Goal: Information Seeking & Learning: Find specific fact

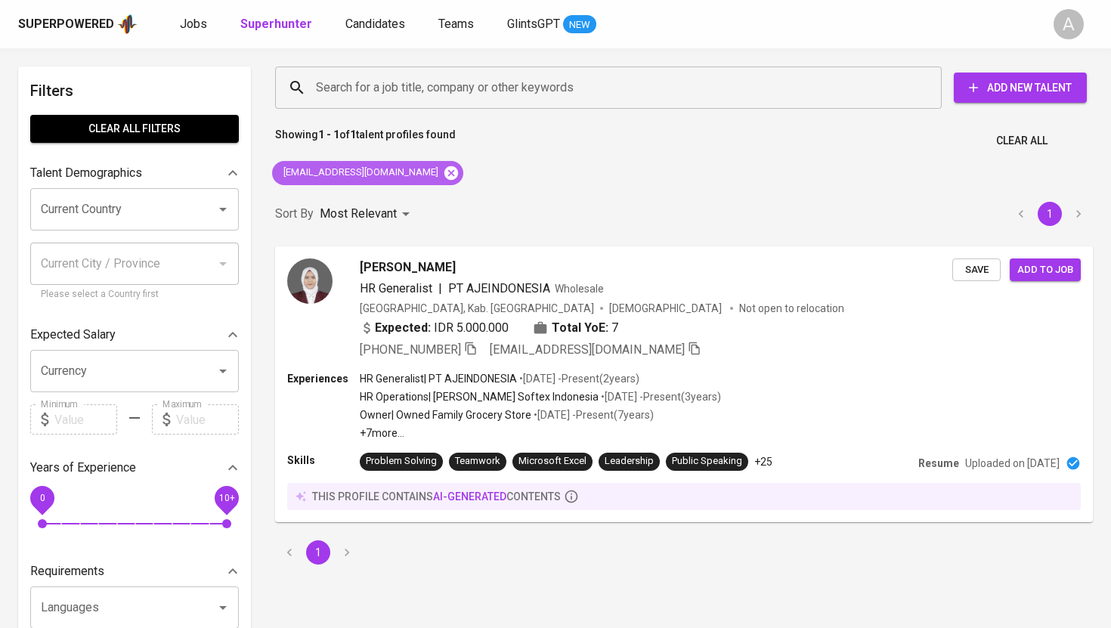
click at [445, 169] on icon at bounding box center [452, 173] width 14 height 14
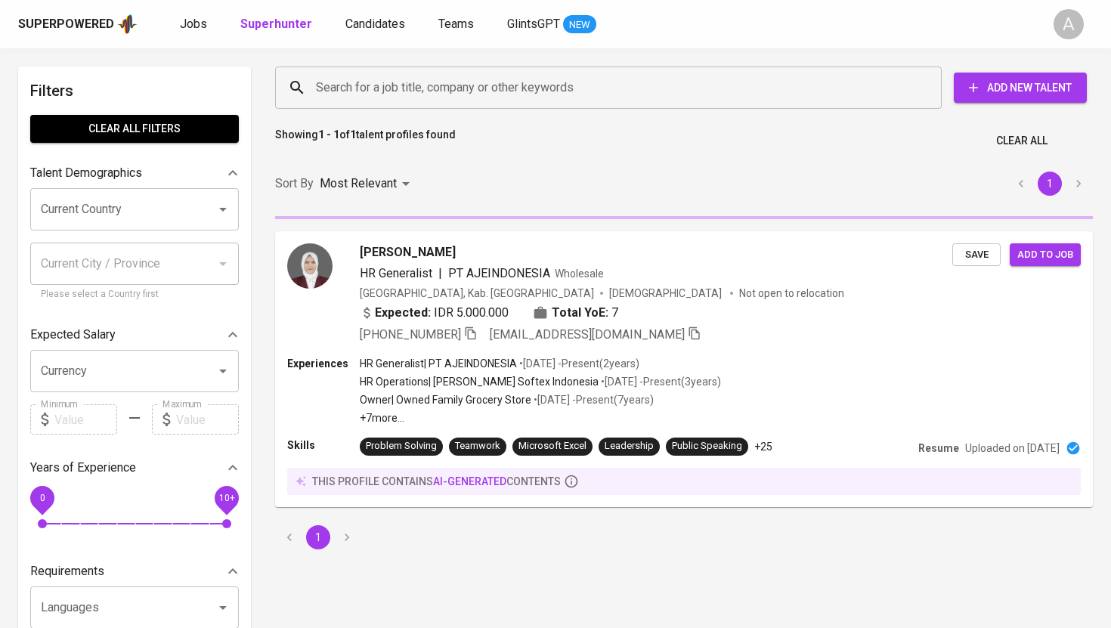
click at [448, 78] on input "Search for a job title, company or other keywords" at bounding box center [612, 87] width 600 height 29
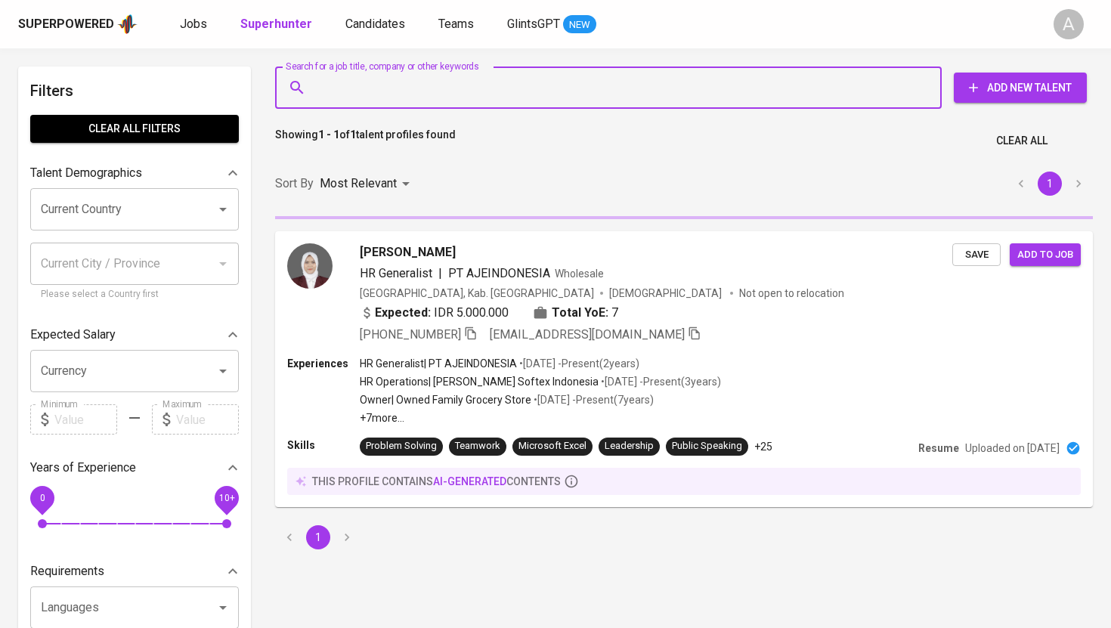
paste input "[EMAIL_ADDRESS][DOMAIN_NAME]"
type input "[EMAIL_ADDRESS][DOMAIN_NAME]"
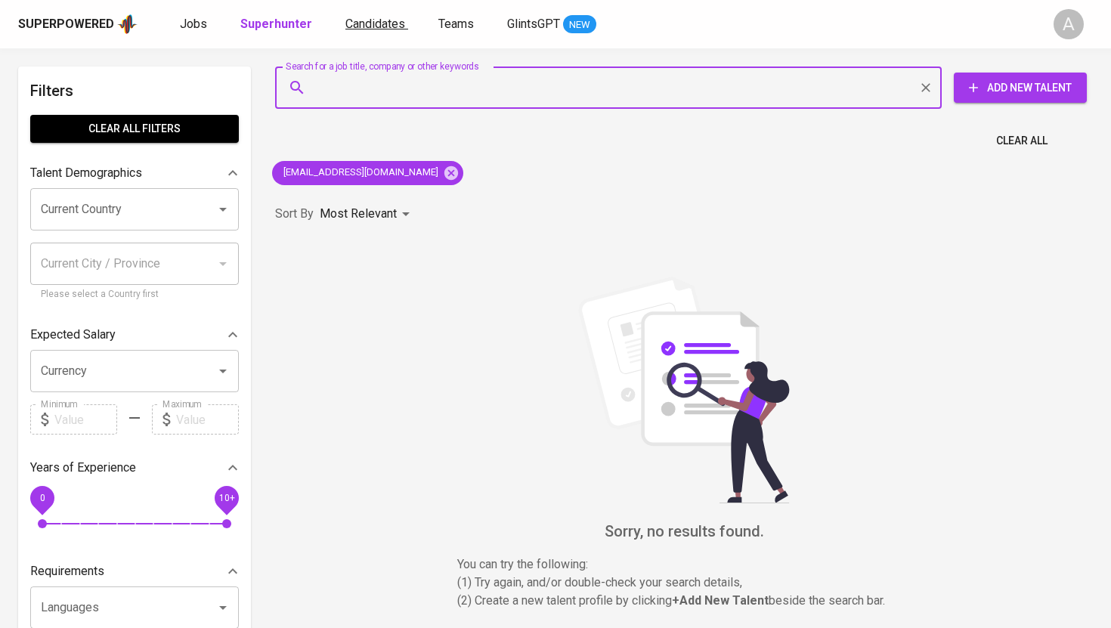
click at [373, 20] on span "Candidates" at bounding box center [376, 24] width 60 height 14
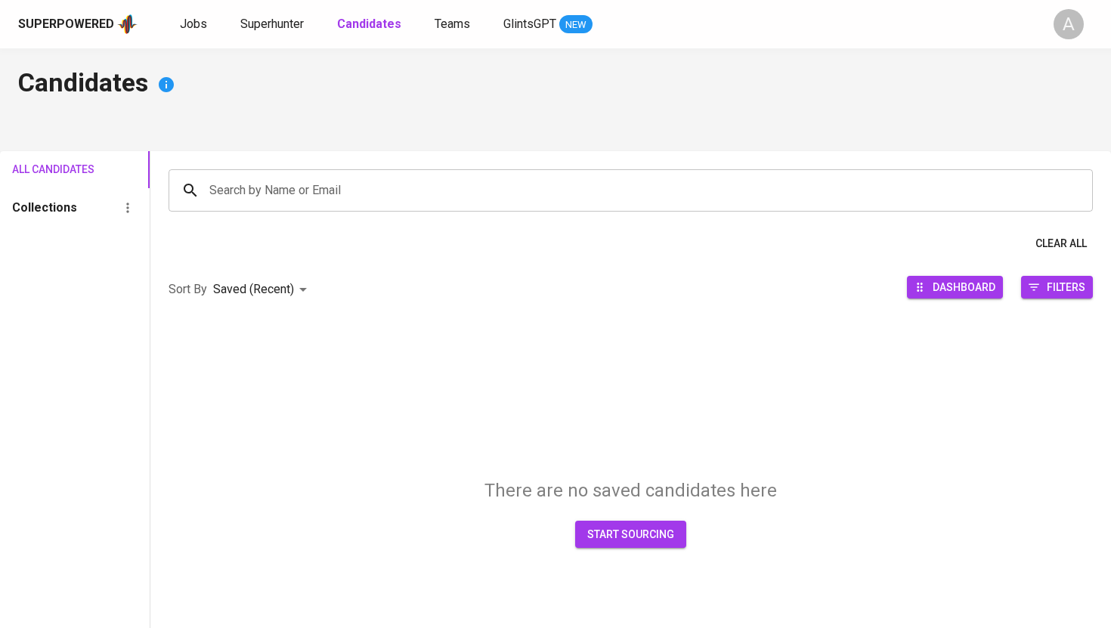
click at [355, 194] on input "Search by Name or Email" at bounding box center [635, 190] width 858 height 29
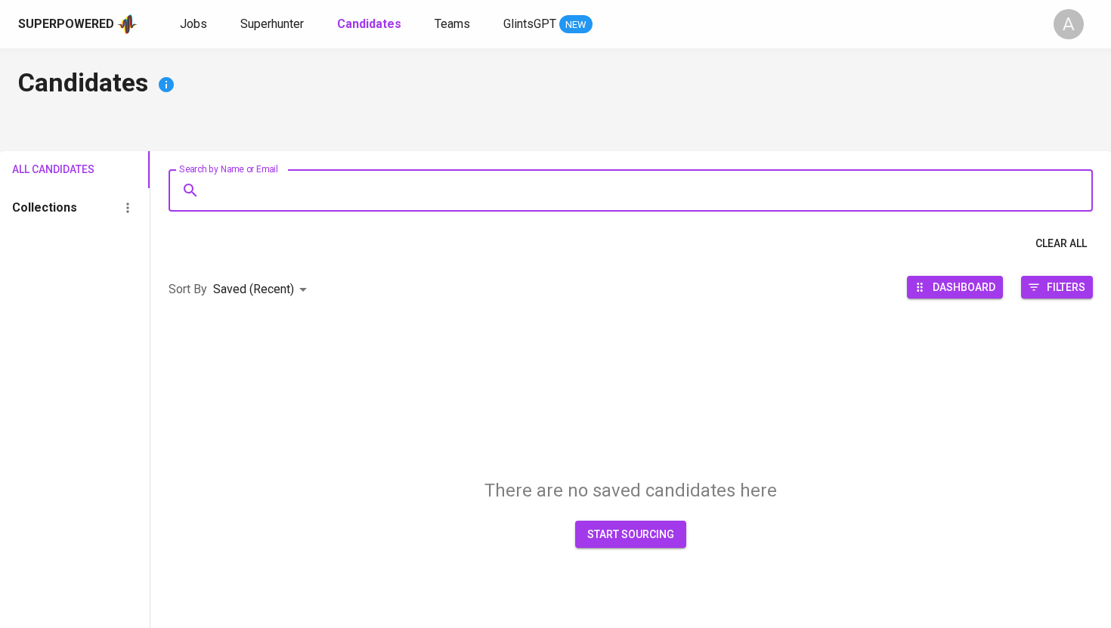
paste input "[EMAIL_ADDRESS][DOMAIN_NAME]"
type input "[EMAIL_ADDRESS][DOMAIN_NAME]"
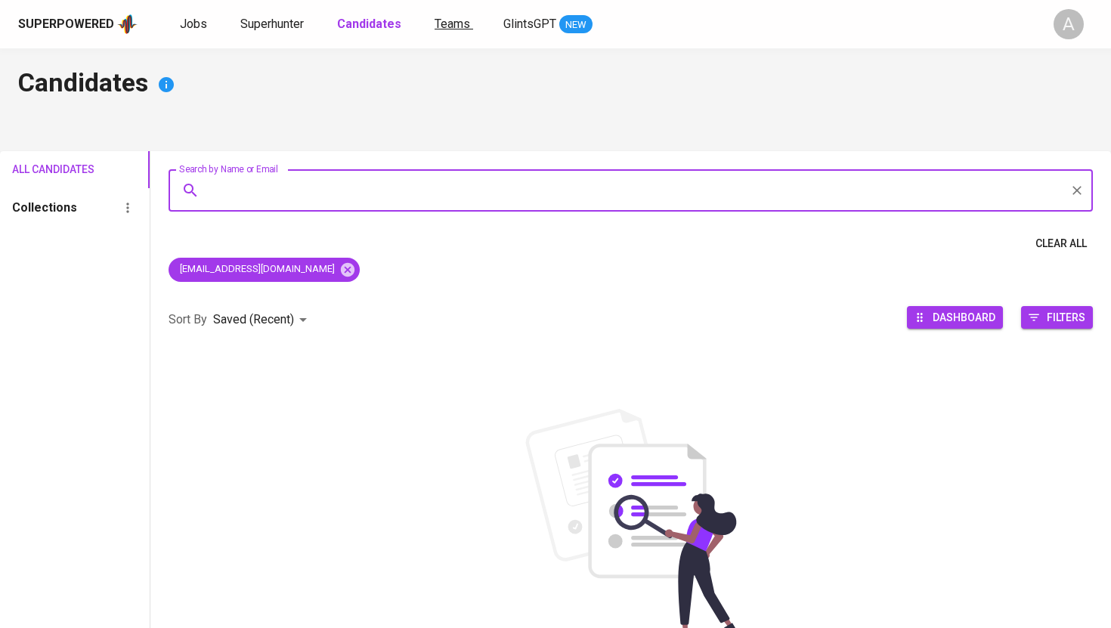
click at [460, 29] on span "Teams" at bounding box center [453, 24] width 36 height 14
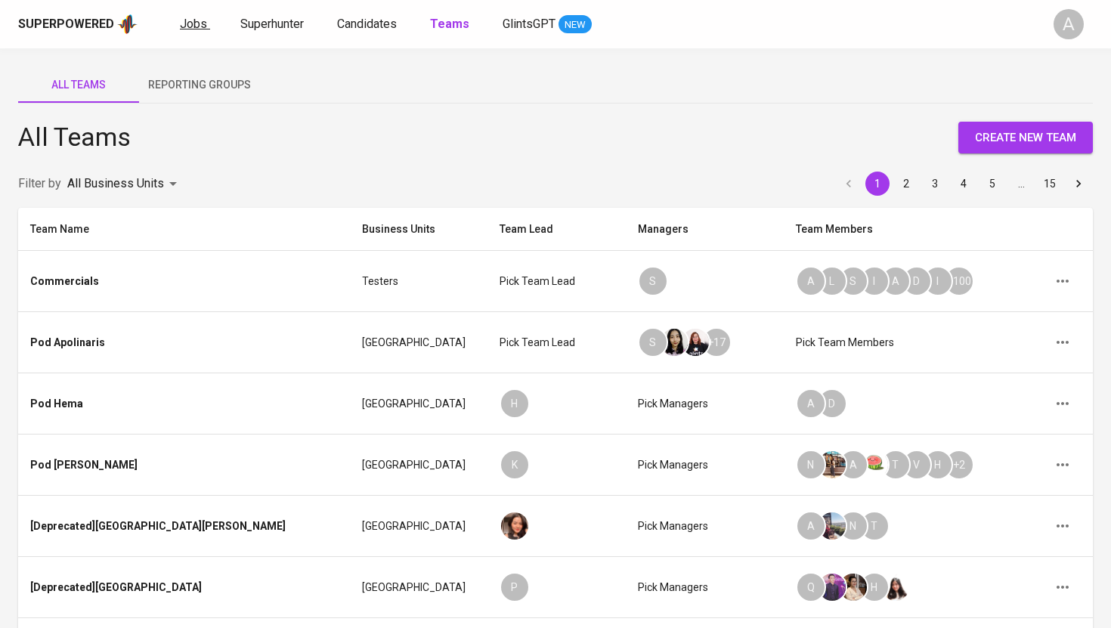
click at [193, 25] on span "Jobs" at bounding box center [193, 24] width 27 height 14
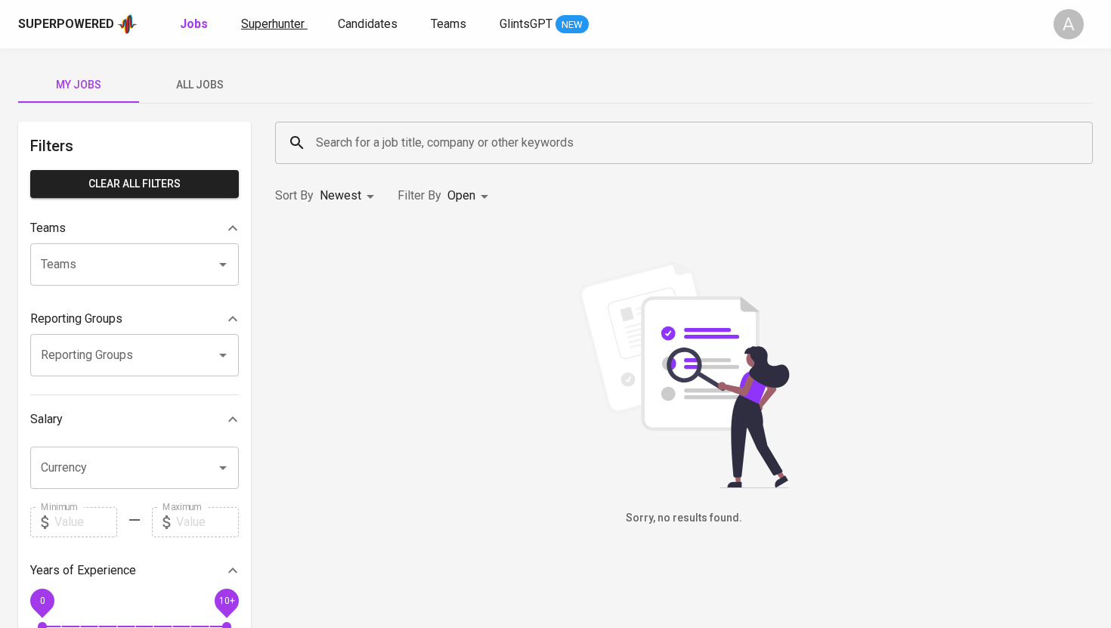
click at [287, 28] on span "Superhunter" at bounding box center [273, 24] width 64 height 14
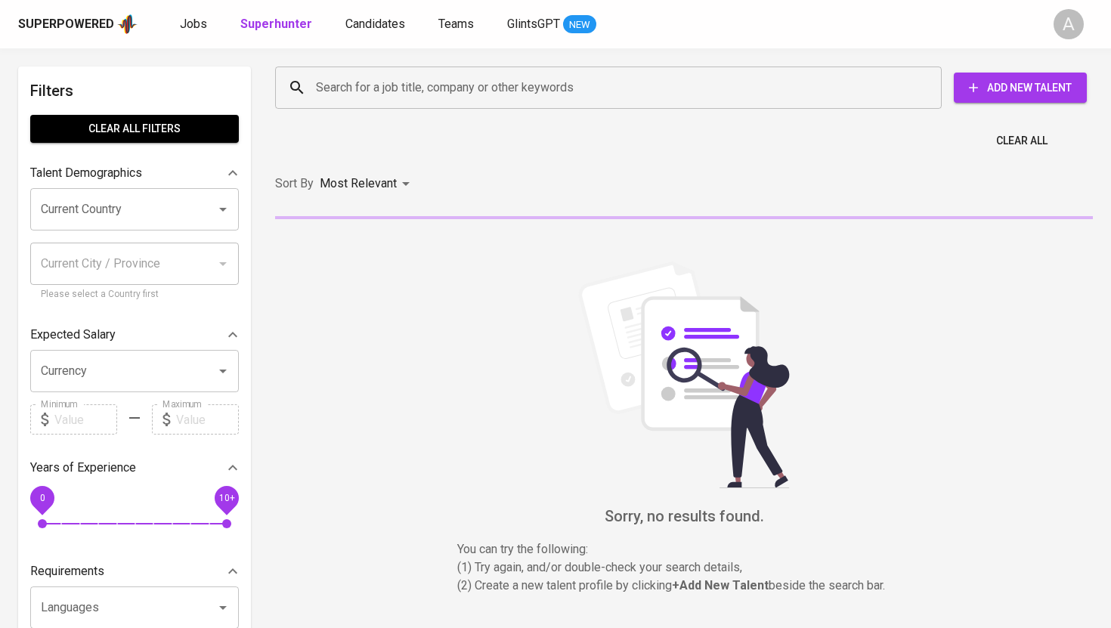
click at [373, 91] on input "Search for a job title, company or other keywords" at bounding box center [612, 87] width 600 height 29
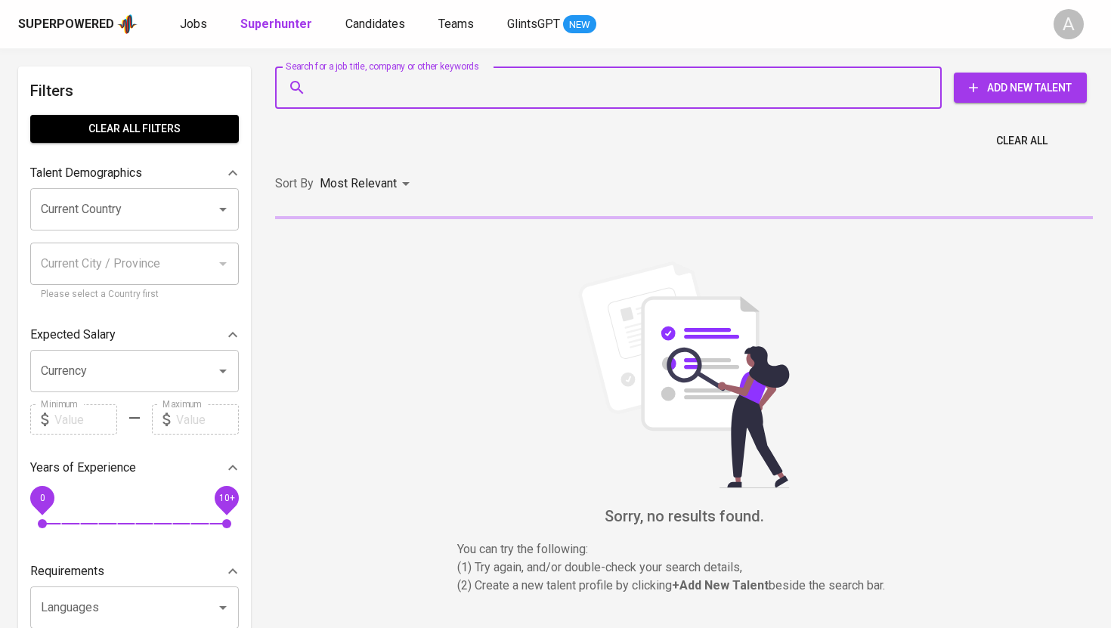
paste input "[EMAIL_ADDRESS][DOMAIN_NAME]"
type input "[EMAIL_ADDRESS][DOMAIN_NAME]"
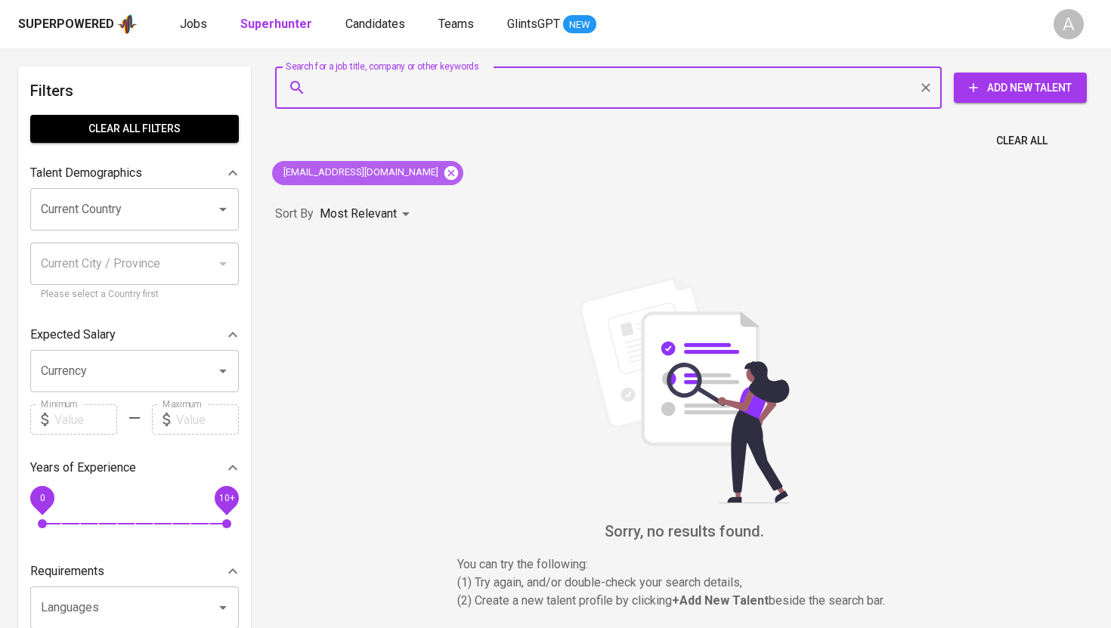
click at [445, 169] on icon at bounding box center [452, 173] width 14 height 14
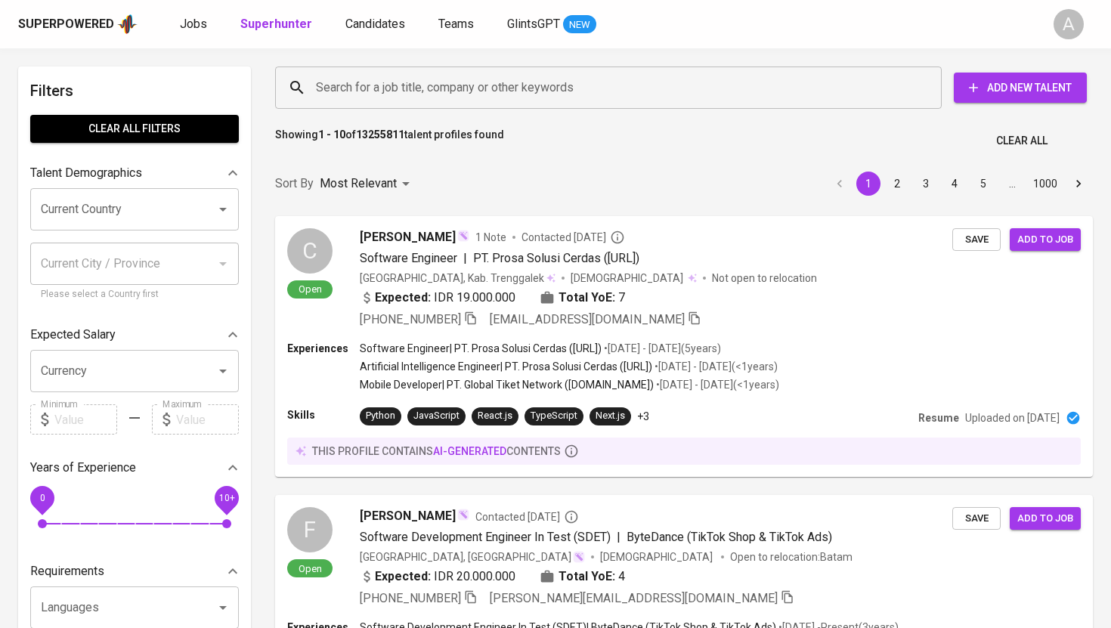
click at [446, 88] on input "Search for a job title, company or other keywords" at bounding box center [612, 87] width 600 height 29
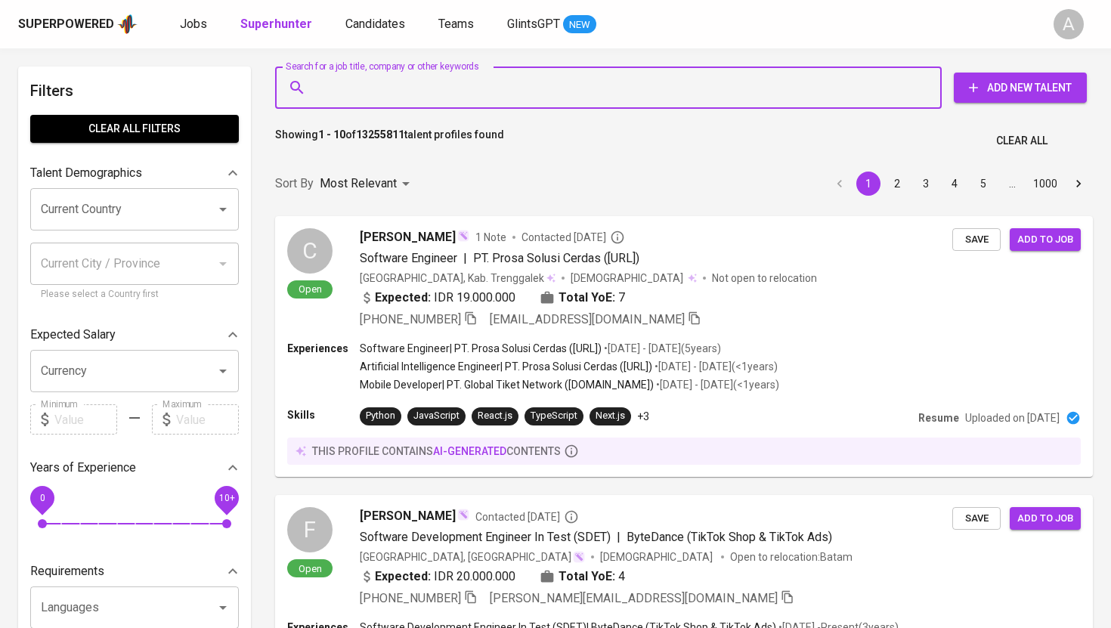
paste input "[EMAIL_ADDRESS][DOMAIN_NAME]"
type input "[EMAIL_ADDRESS][DOMAIN_NAME]"
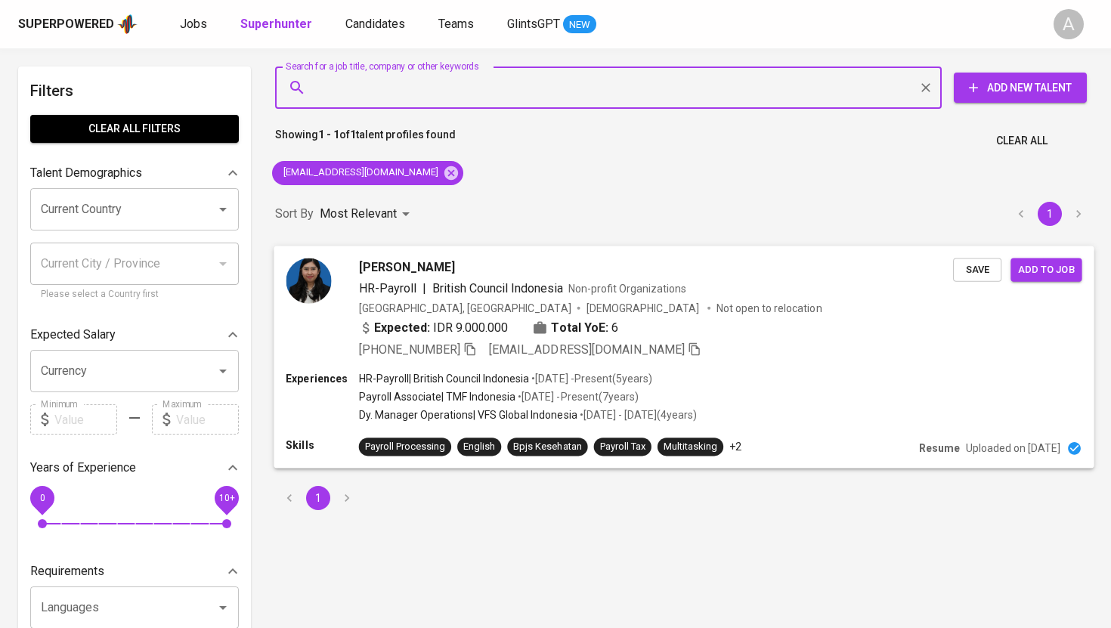
click at [481, 348] on div "[PHONE_NUMBER] [EMAIL_ADDRESS][DOMAIN_NAME]" at bounding box center [530, 349] width 342 height 18
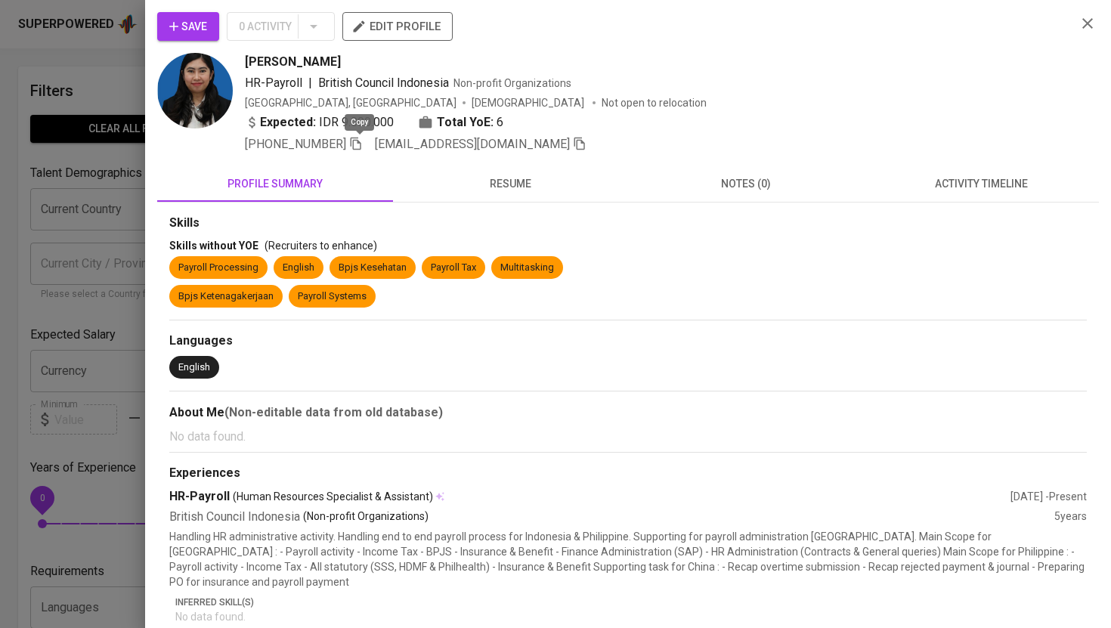
click at [361, 145] on icon "button" at bounding box center [356, 144] width 14 height 14
